Goal: Task Accomplishment & Management: Complete application form

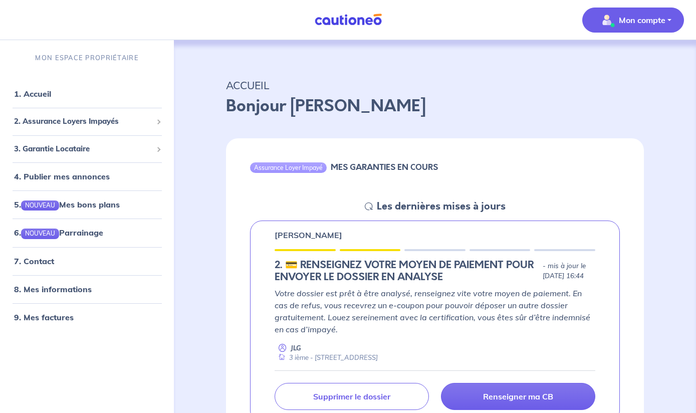
click at [664, 22] on p "Mon compte" at bounding box center [642, 20] width 47 height 12
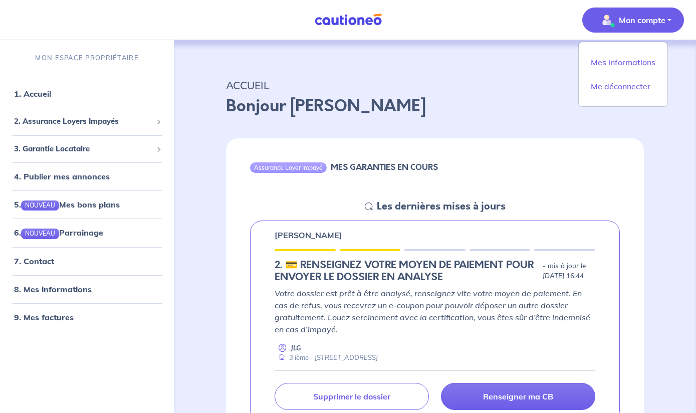
click at [409, 108] on p "Bonjour [PERSON_NAME]" at bounding box center [435, 106] width 418 height 24
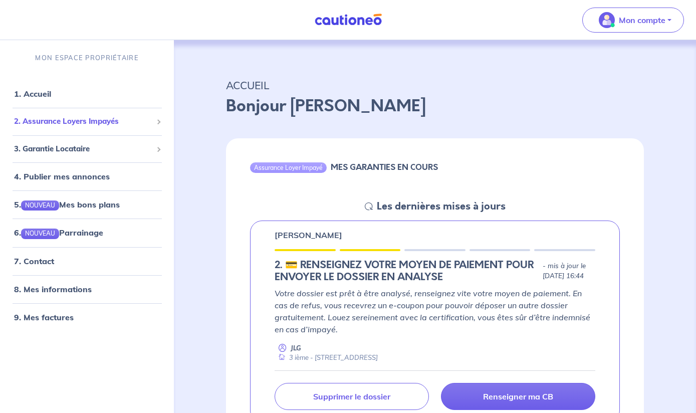
click at [89, 123] on span "2. Assurance Loyers Impayés" at bounding box center [83, 122] width 138 height 12
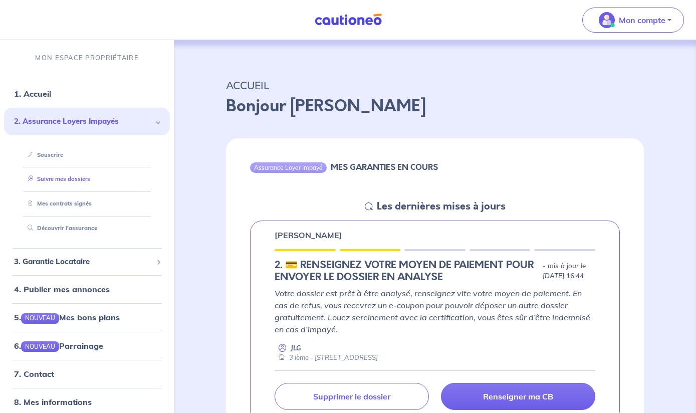
click at [67, 181] on link "Suivre mes dossiers" at bounding box center [57, 179] width 67 height 7
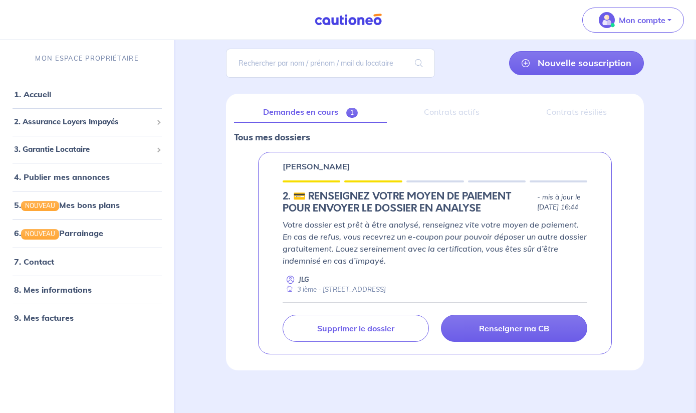
scroll to position [74, 0]
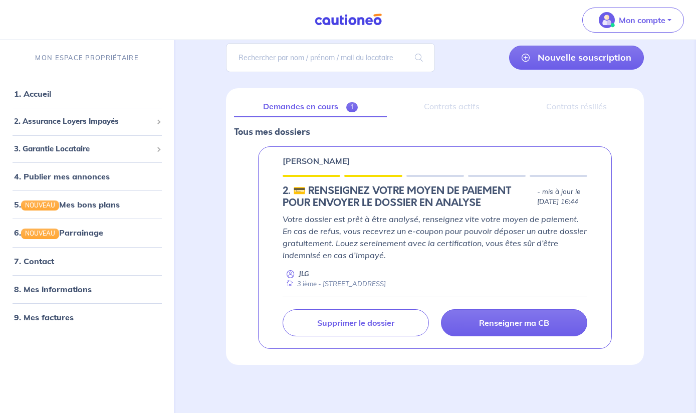
click at [449, 117] on div "Demandes en cours 1 Contrats actifs Contrats résiliés Tous mes dossiers [PERSON…" at bounding box center [435, 226] width 418 height 277
click at [303, 108] on link "Demandes en cours 1" at bounding box center [310, 106] width 153 height 21
click at [350, 164] on p "[PERSON_NAME]" at bounding box center [317, 161] width 68 height 12
click at [325, 158] on p "[PERSON_NAME]" at bounding box center [317, 161] width 68 height 12
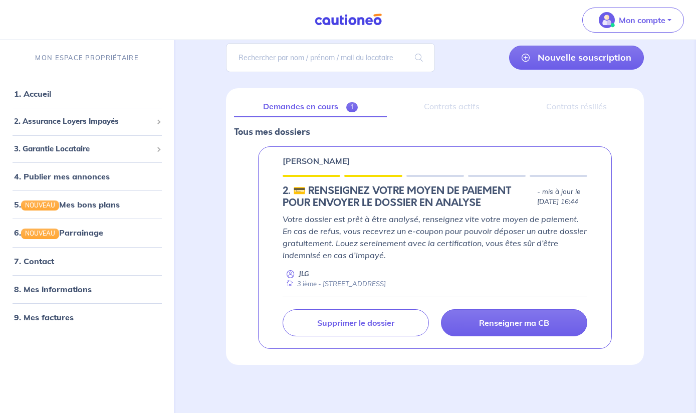
click at [316, 171] on div "[PERSON_NAME] 2.︎ 💳 RENSEIGNEZ VOTRE MOYEN DE PAIEMENT POUR ENVOYER LE DOSSIER …" at bounding box center [435, 247] width 354 height 203
click at [312, 180] on div "[PERSON_NAME] 2.︎ 💳 RENSEIGNEZ VOTRE MOYEN DE PAIEMENT POUR ENVOYER LE DOSSIER …" at bounding box center [435, 247] width 354 height 203
click at [311, 181] on div "[PERSON_NAME] 2.︎ 💳 RENSEIGNEZ VOTRE MOYEN DE PAIEMENT POUR ENVOYER LE DOSSIER …" at bounding box center [435, 247] width 354 height 203
click at [331, 105] on link "Demandes en cours 1" at bounding box center [310, 106] width 153 height 21
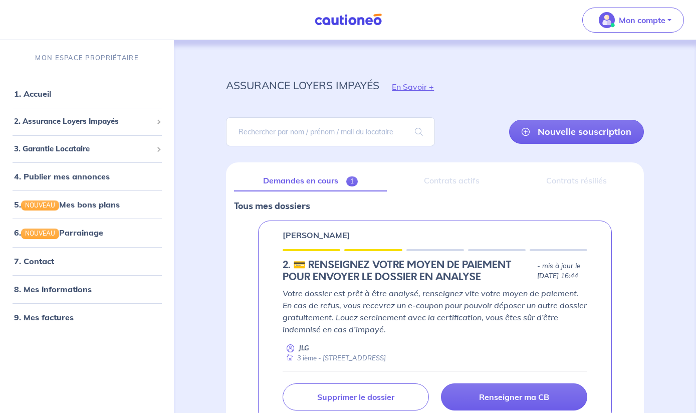
click at [331, 105] on div "assurance loyers impayés" at bounding box center [302, 91] width 153 height 31
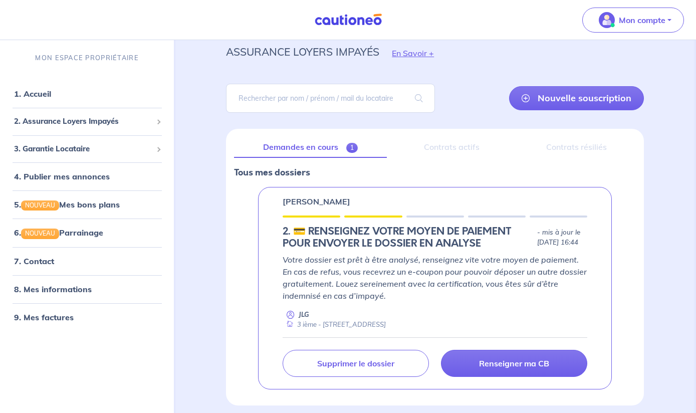
scroll to position [74, 0]
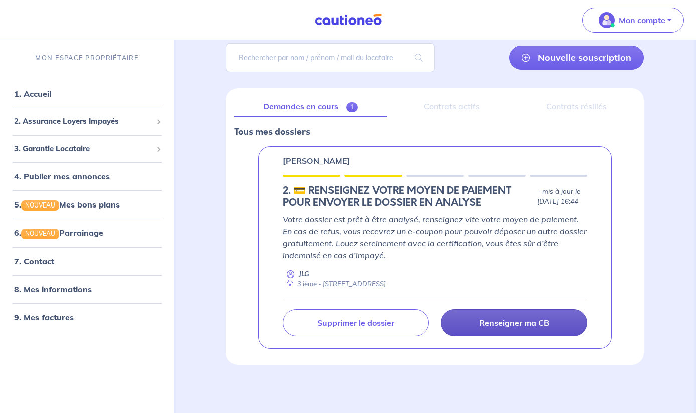
click at [512, 319] on p "Renseigner ma CB" at bounding box center [514, 323] width 70 height 10
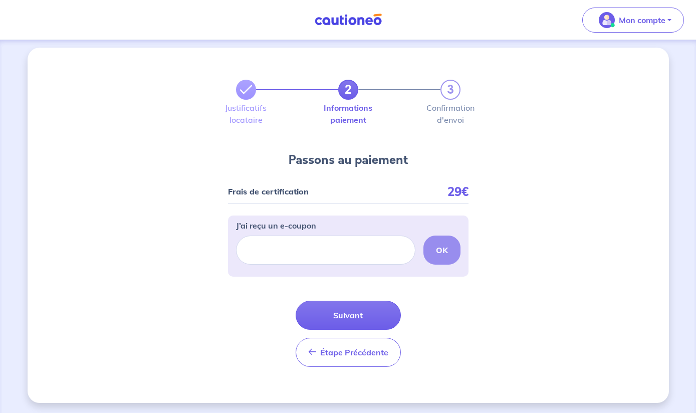
scroll to position [7, 0]
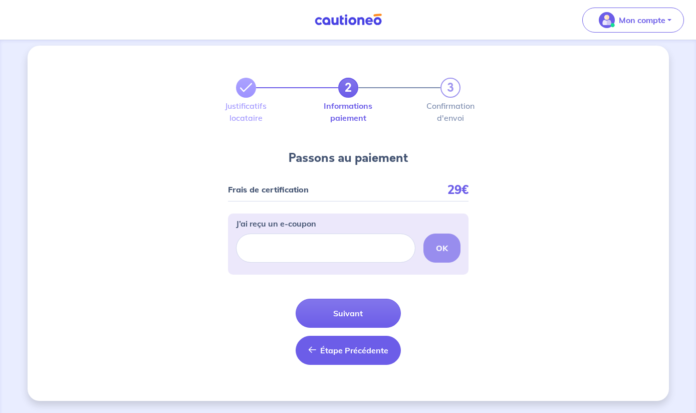
click at [337, 351] on span "Étape Précédente" at bounding box center [354, 350] width 68 height 10
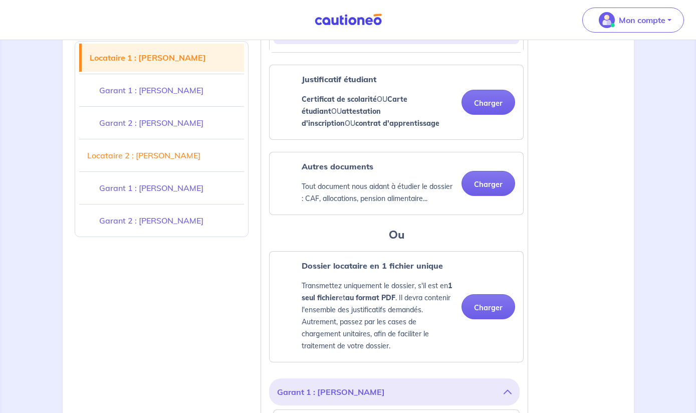
scroll to position [379, 0]
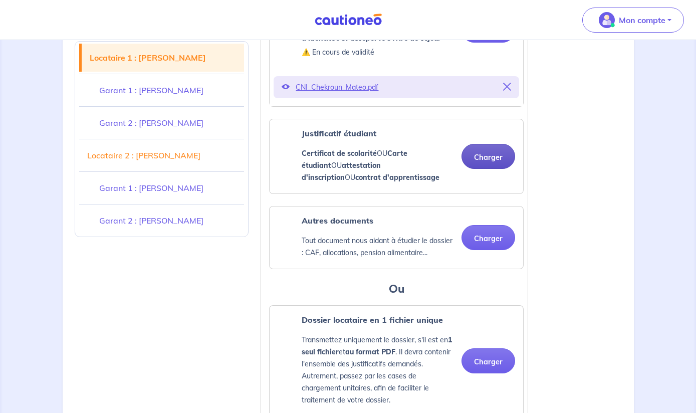
click at [483, 155] on button "Charger" at bounding box center [489, 156] width 54 height 25
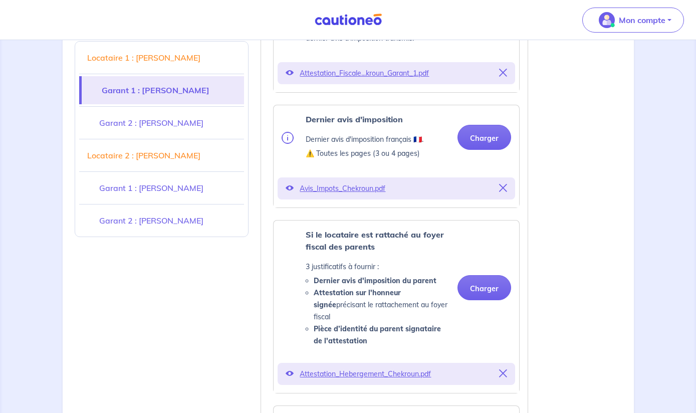
scroll to position [1137, 0]
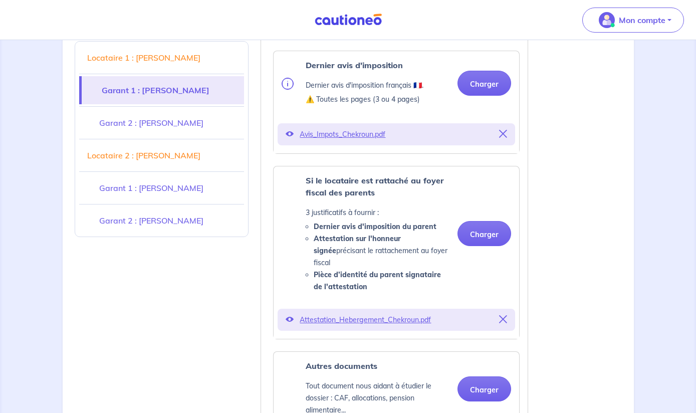
click at [288, 133] on icon at bounding box center [290, 134] width 8 height 8
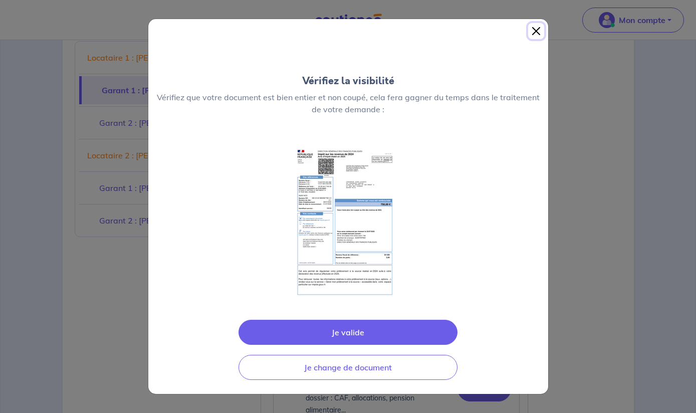
click at [537, 30] on button "Close" at bounding box center [536, 31] width 16 height 16
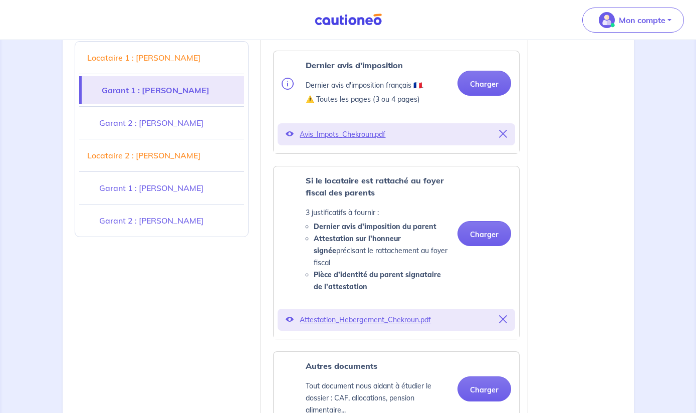
click at [361, 132] on p "Avis_Impots_Chekroun.pdf" at bounding box center [396, 134] width 193 height 14
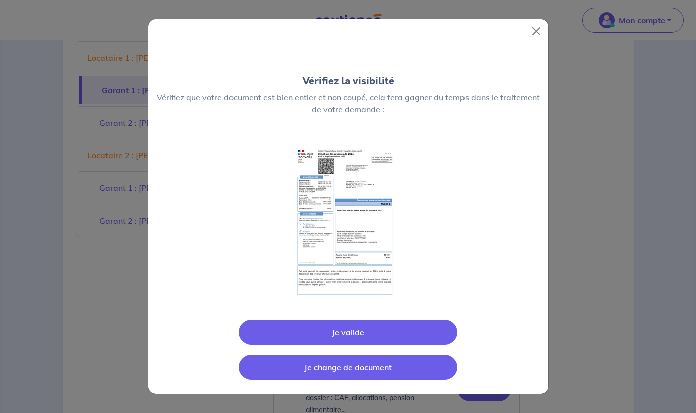
click at [364, 370] on button "Je change de document" at bounding box center [348, 367] width 219 height 25
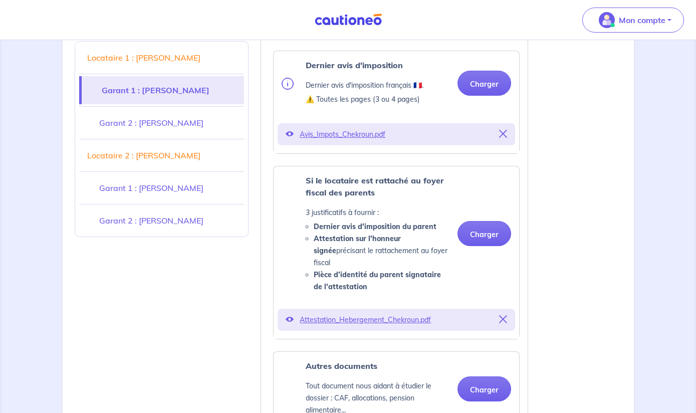
click at [349, 135] on p "Avis_Impots_Chekroun.pdf" at bounding box center [396, 134] width 193 height 14
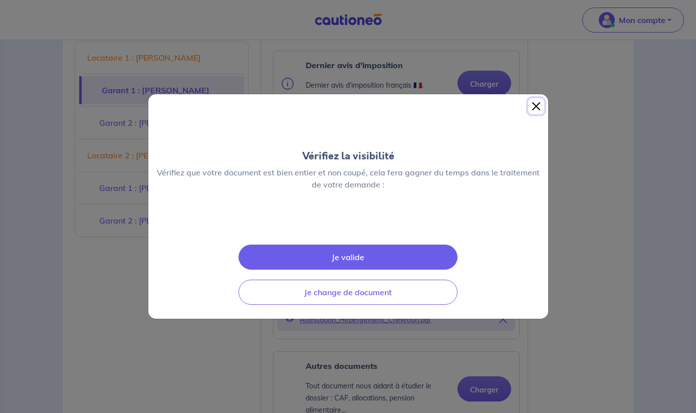
click at [532, 98] on button "Close" at bounding box center [536, 106] width 16 height 16
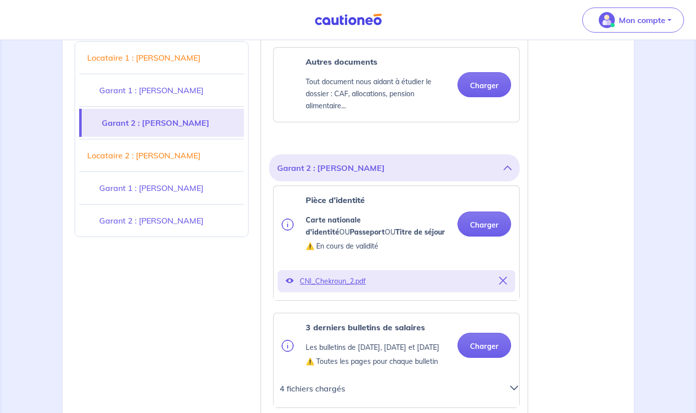
scroll to position [1462, 0]
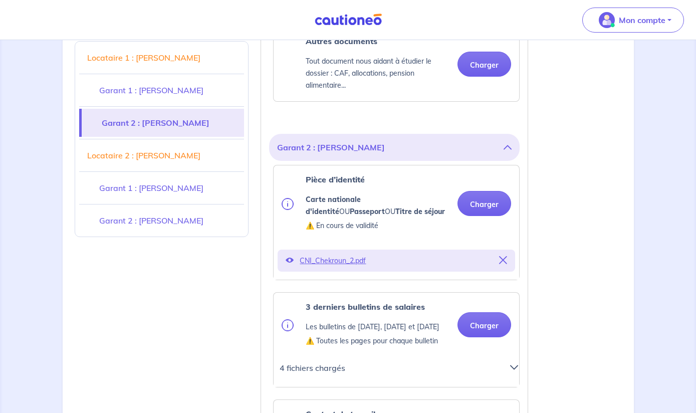
click at [327, 254] on p "CNI_Chekroun_2.pdf" at bounding box center [396, 261] width 193 height 14
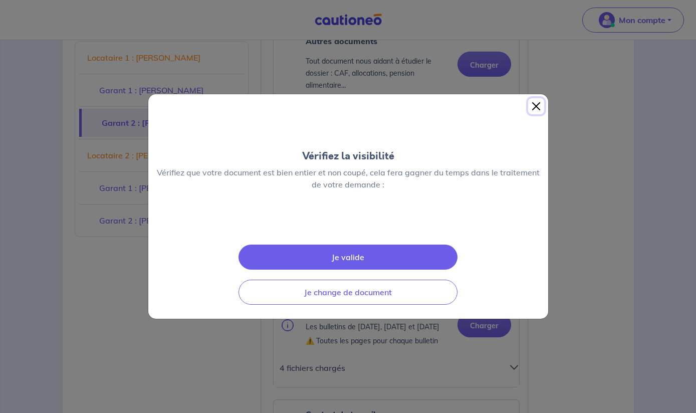
click at [538, 98] on button "Close" at bounding box center [536, 106] width 16 height 16
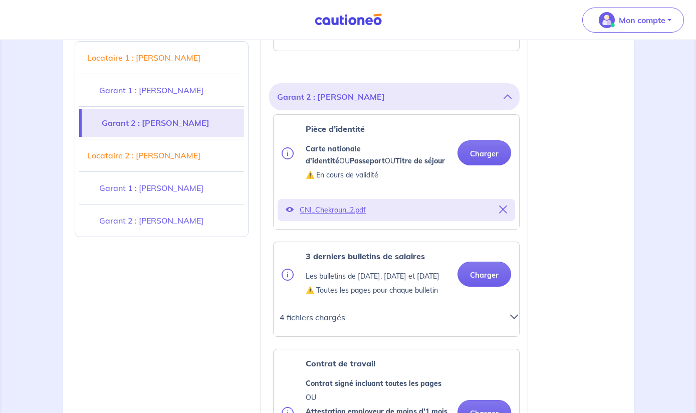
scroll to position [1570, 0]
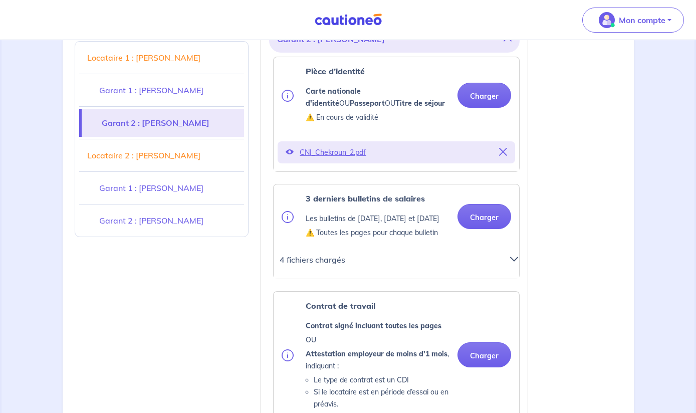
click at [511, 261] on icon at bounding box center [514, 259] width 8 height 8
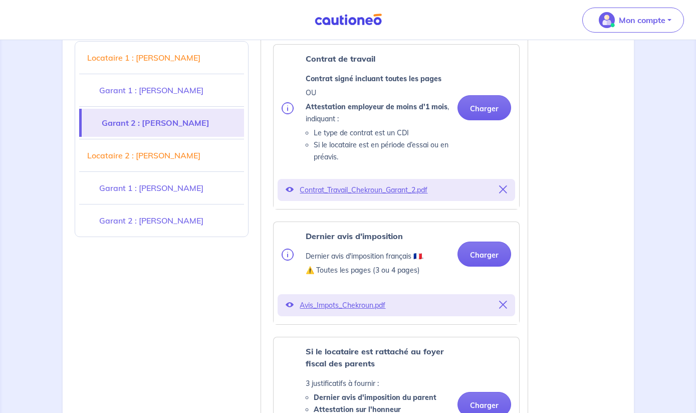
scroll to position [1949, 0]
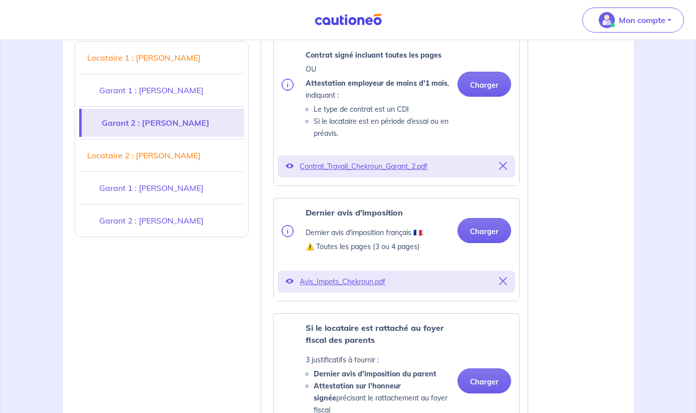
click at [341, 284] on p "Avis_Impots_Chekroun.pdf" at bounding box center [396, 282] width 193 height 14
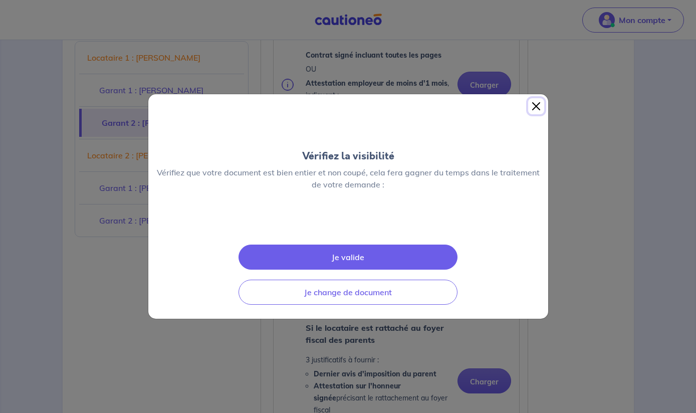
click at [529, 98] on button "Close" at bounding box center [536, 106] width 16 height 16
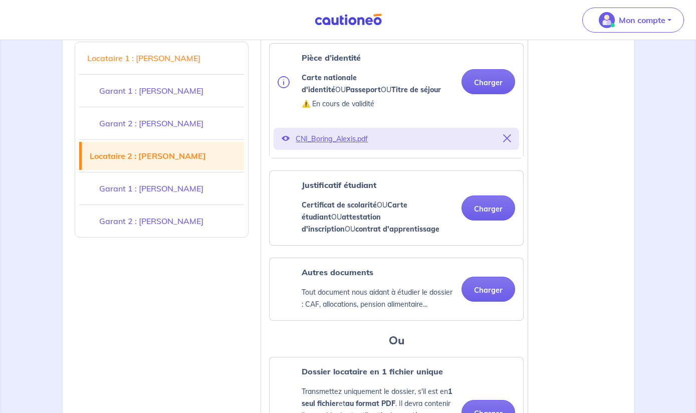
scroll to position [2599, 0]
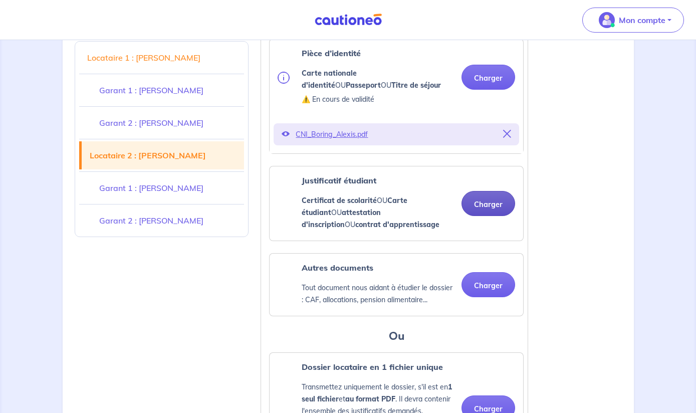
click at [481, 197] on button "Charger" at bounding box center [489, 203] width 54 height 25
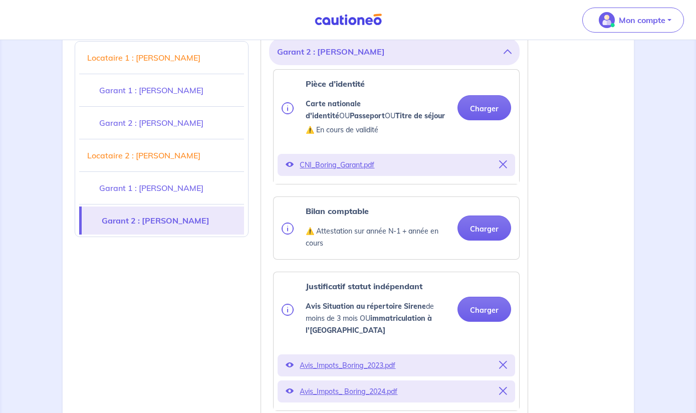
scroll to position [3898, 0]
click at [479, 215] on button "Charger" at bounding box center [485, 227] width 54 height 25
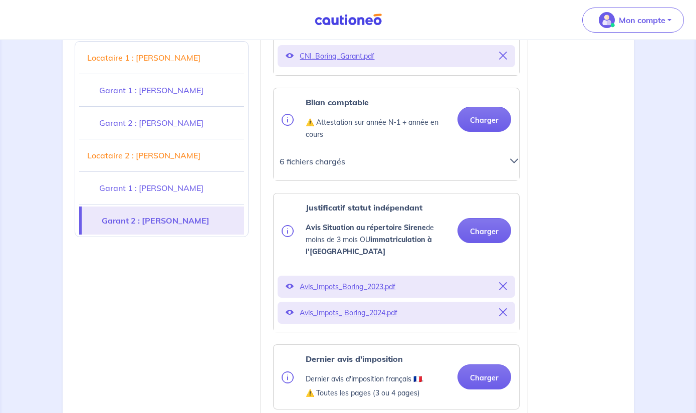
scroll to position [3952, 0]
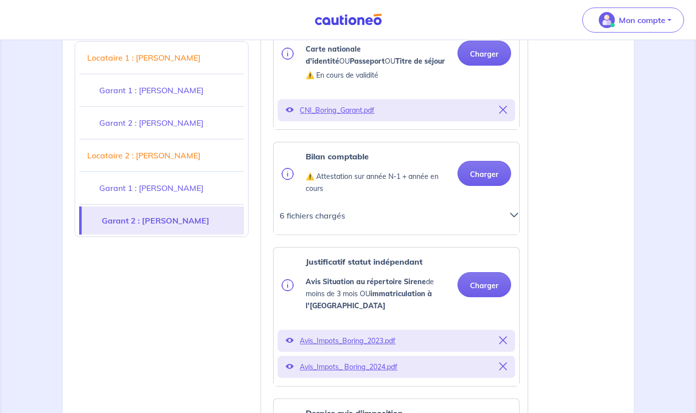
click at [518, 211] on icon at bounding box center [514, 215] width 8 height 8
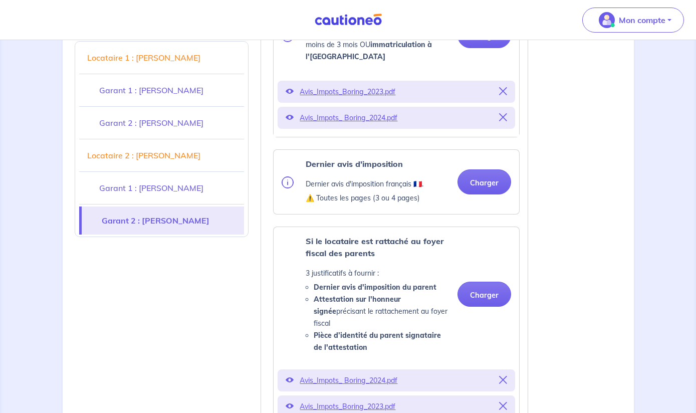
scroll to position [4385, 0]
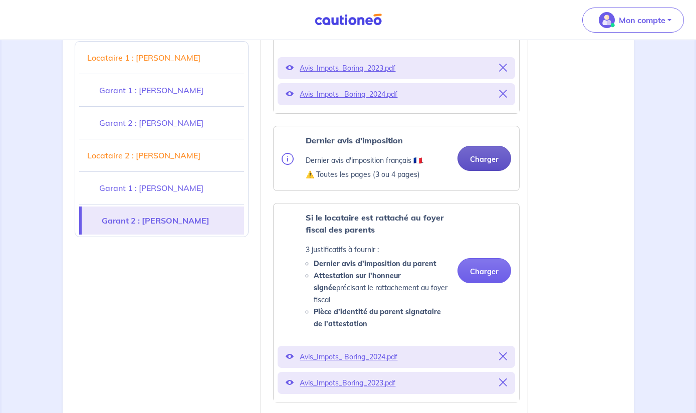
click at [480, 146] on button "Charger" at bounding box center [485, 158] width 54 height 25
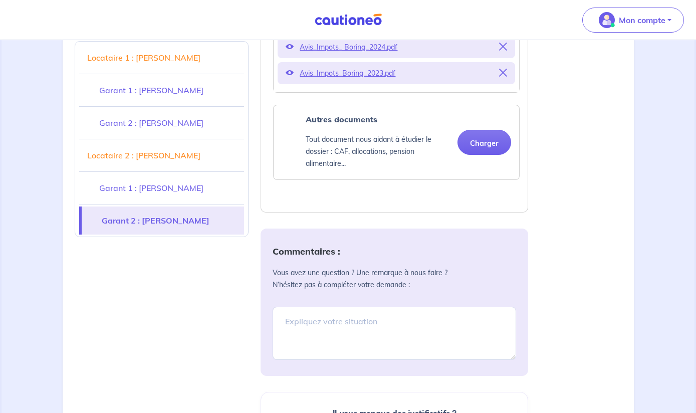
scroll to position [4764, 0]
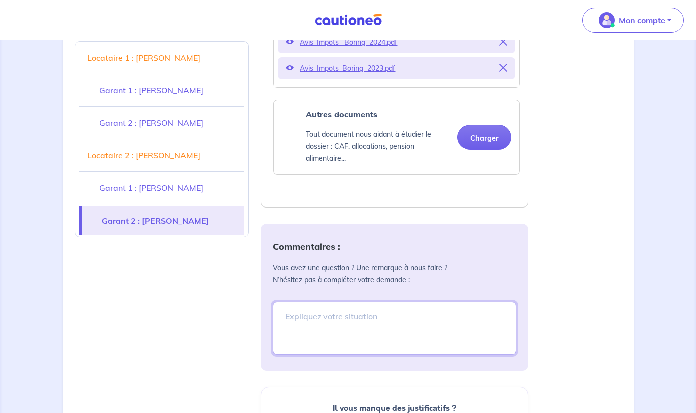
click at [348, 302] on textarea at bounding box center [395, 328] width 244 height 53
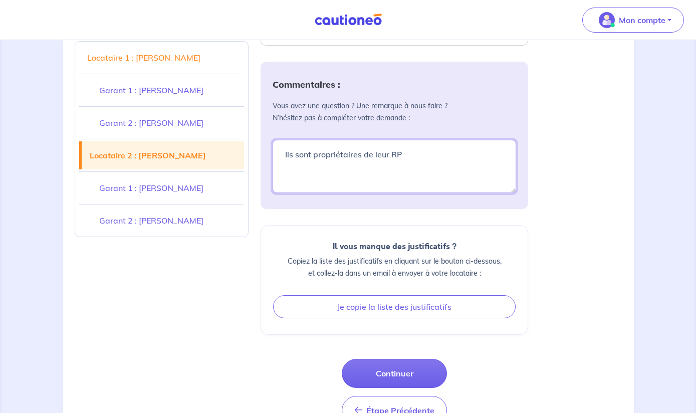
scroll to position [4926, 0]
type textarea "Ils sont propriétaires de leur RP"
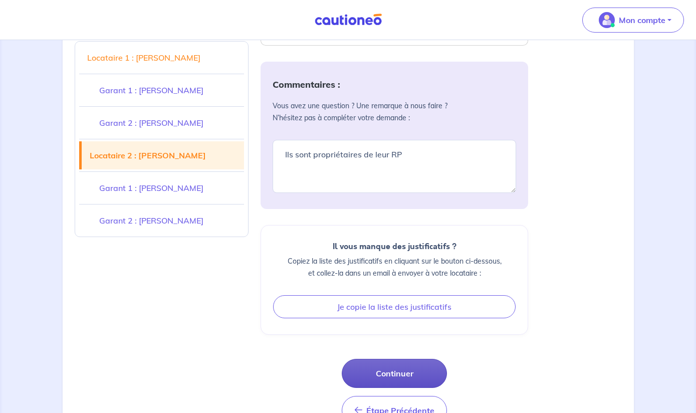
click at [414, 359] on button "Continuer" at bounding box center [394, 373] width 105 height 29
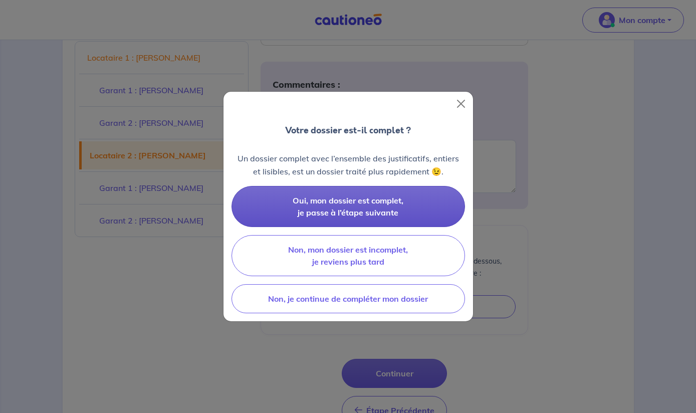
click at [345, 213] on span "Oui, mon dossier est complet, je passe à l’étape suivante" at bounding box center [348, 206] width 111 height 22
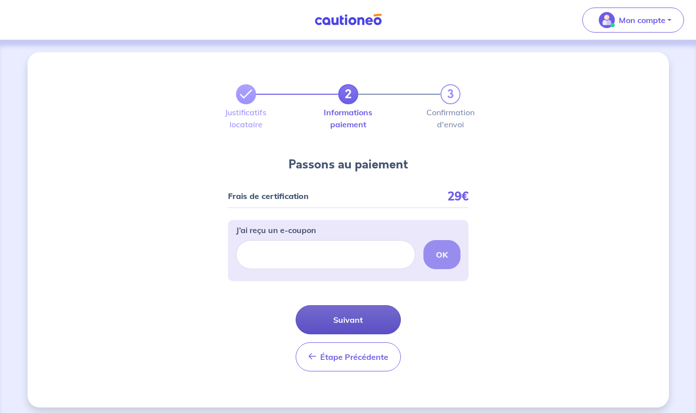
click at [350, 321] on button "Suivant" at bounding box center [348, 319] width 105 height 29
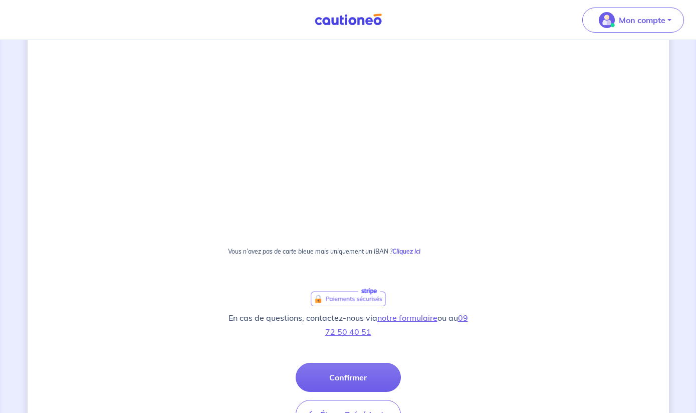
scroll to position [540, 0]
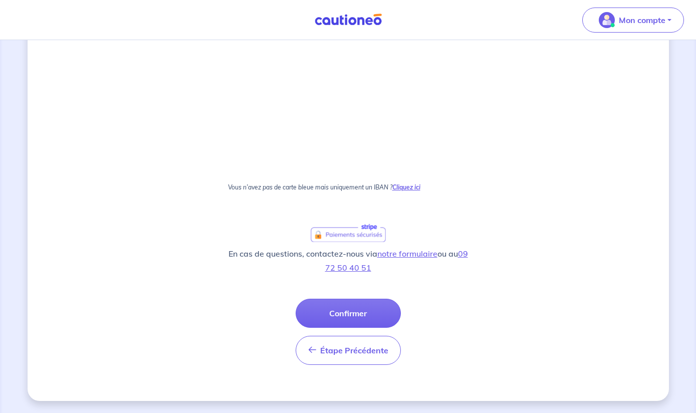
click at [407, 189] on strong "Cliquez ici" at bounding box center [406, 187] width 28 height 8
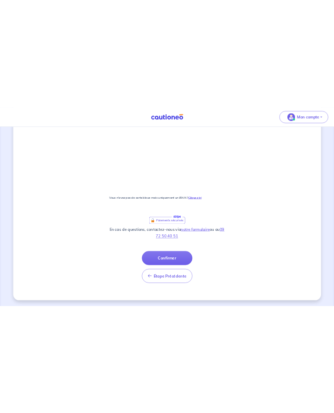
scroll to position [0, 0]
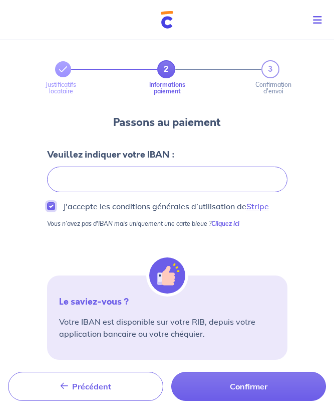
click at [55, 209] on input "J'accepte les conditions générales d’utilisation de Stripe" at bounding box center [51, 206] width 8 height 8
checkbox input "true"
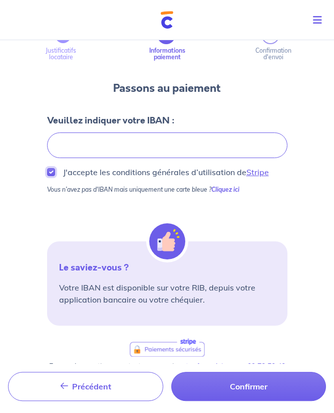
scroll to position [96, 0]
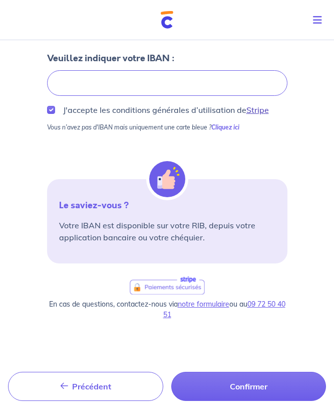
click at [260, 111] on link "Stripe" at bounding box center [258, 110] width 23 height 10
click at [165, 177] on img at bounding box center [167, 179] width 36 height 36
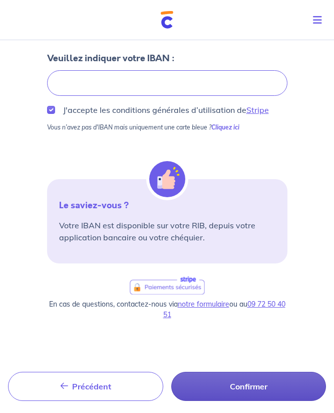
click at [237, 392] on button "Confirmer" at bounding box center [248, 385] width 155 height 29
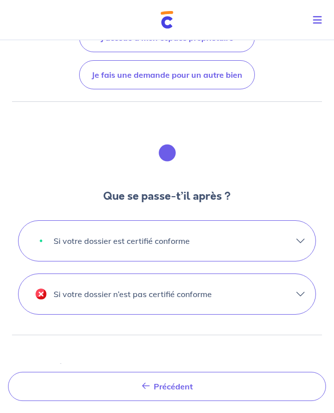
scroll to position [261, 0]
